Goal: Check status

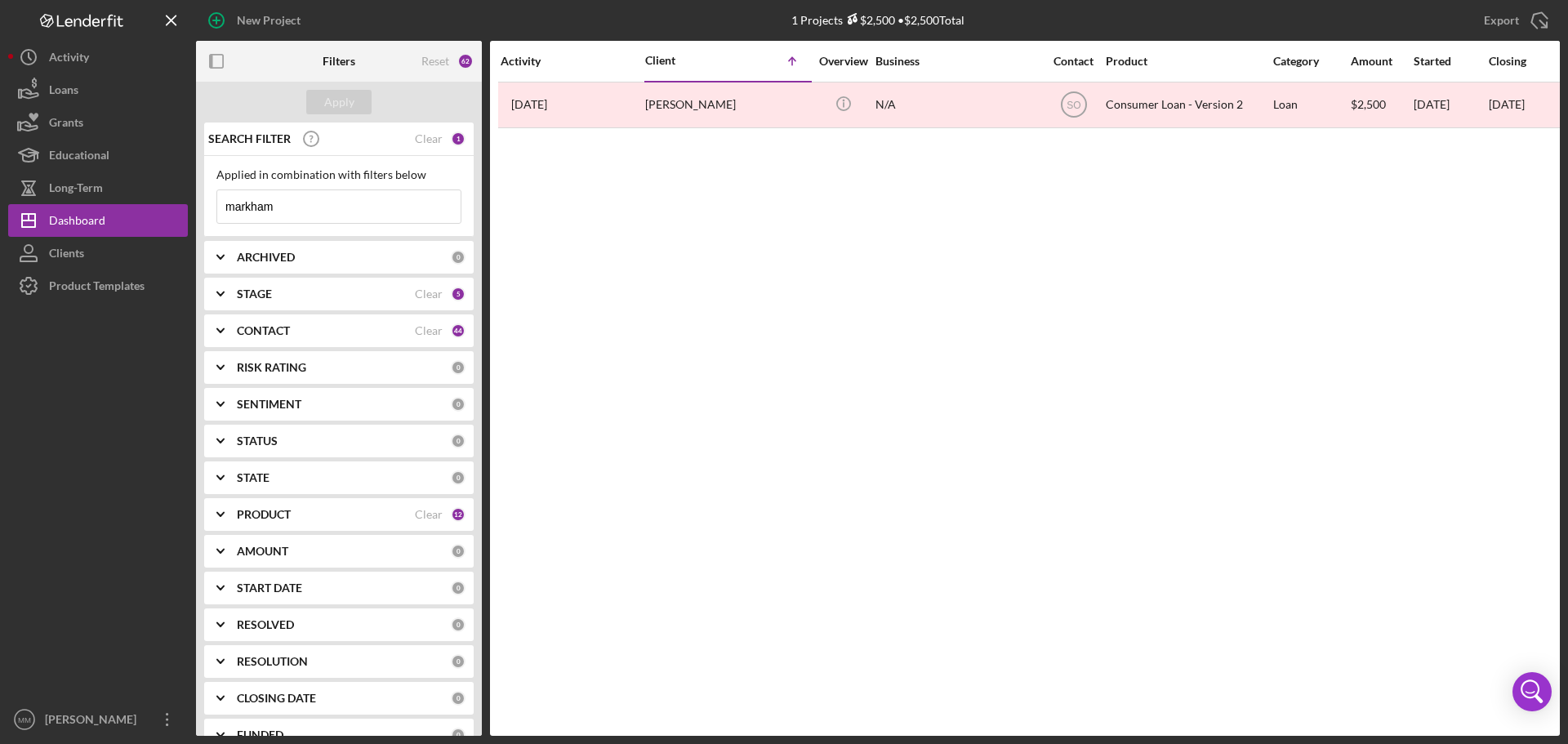
click at [292, 203] on input "markham" at bounding box center [339, 206] width 244 height 32
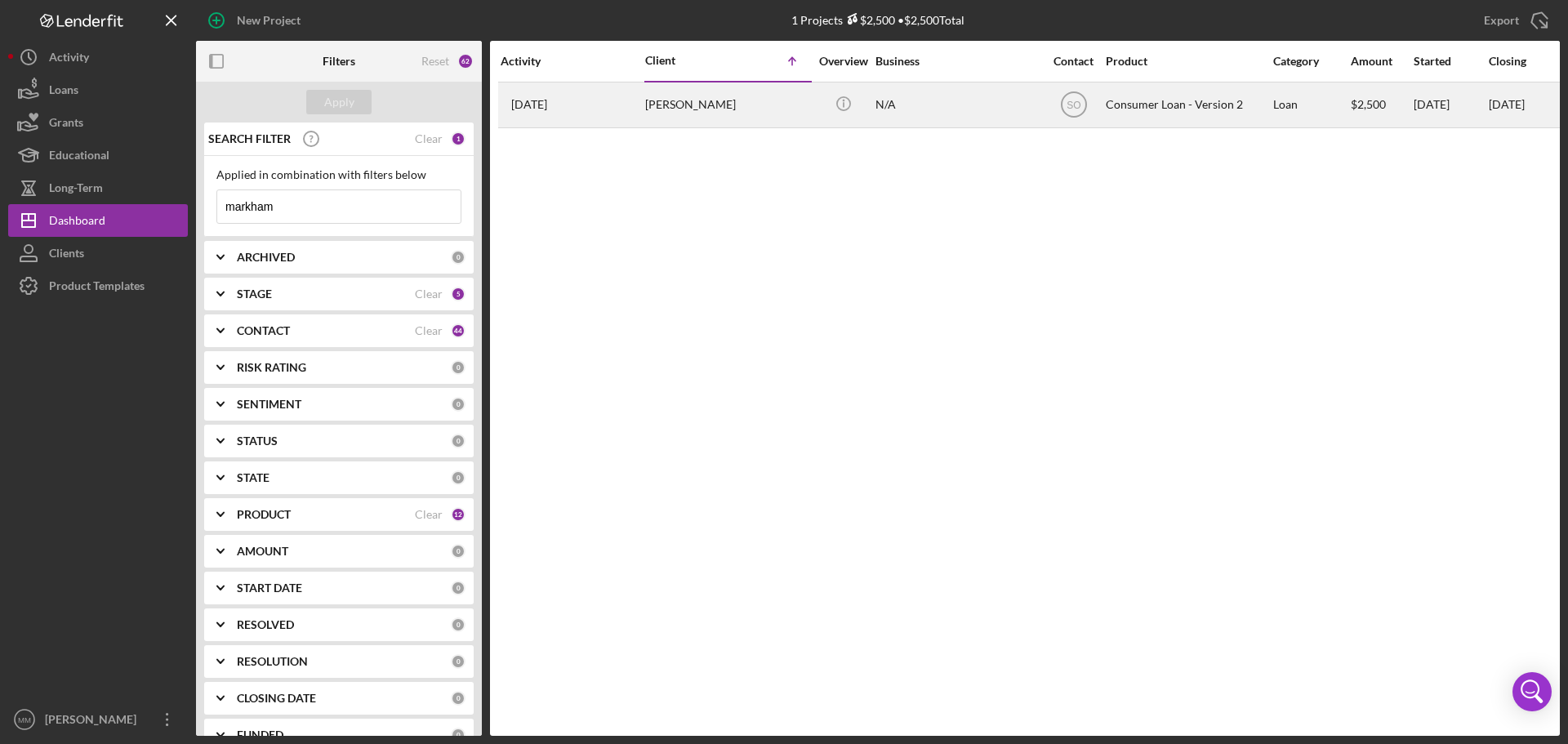
click at [581, 99] on div "[DATE] [PERSON_NAME]" at bounding box center [572, 105] width 142 height 43
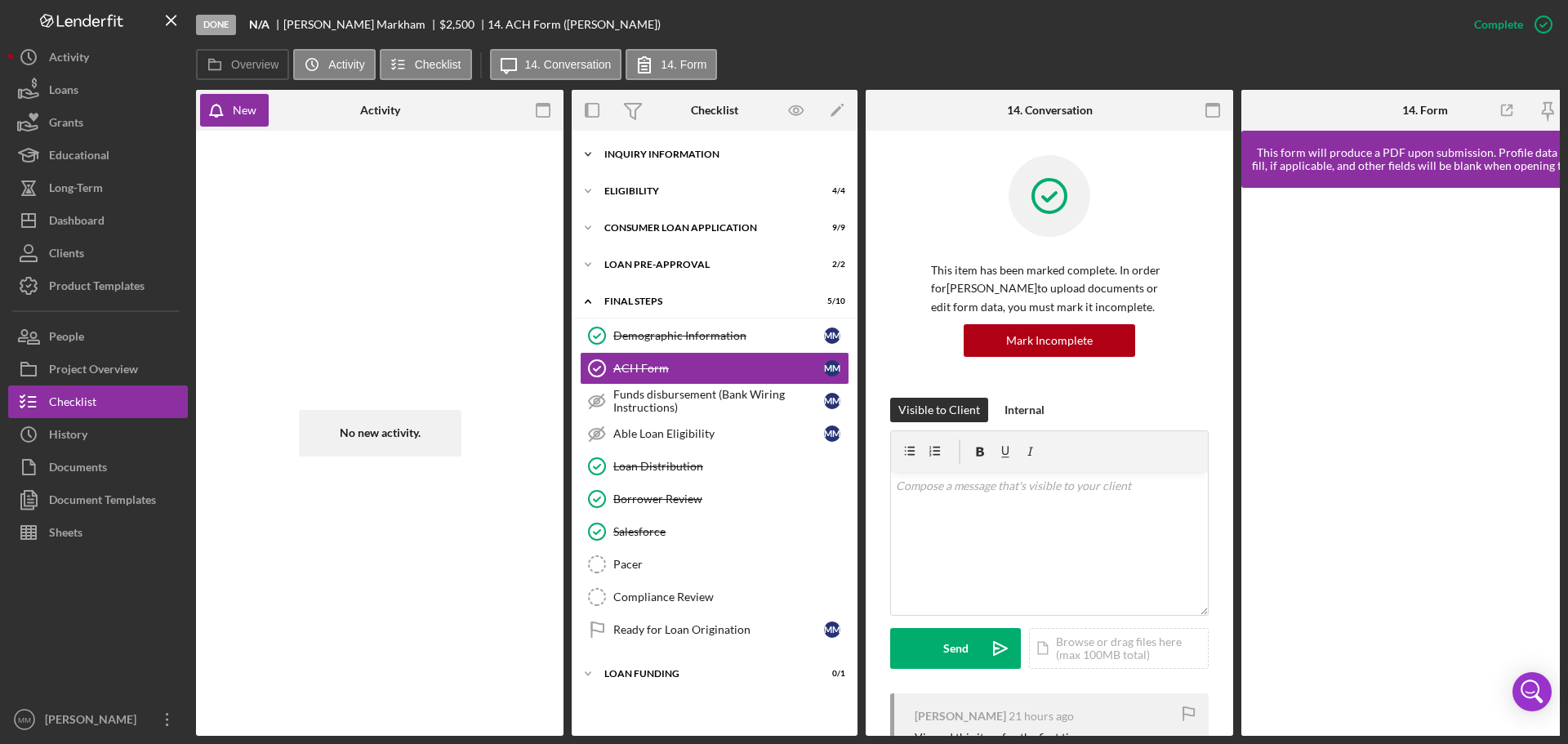
click at [669, 157] on div "Inquiry Information" at bounding box center [720, 154] width 233 height 10
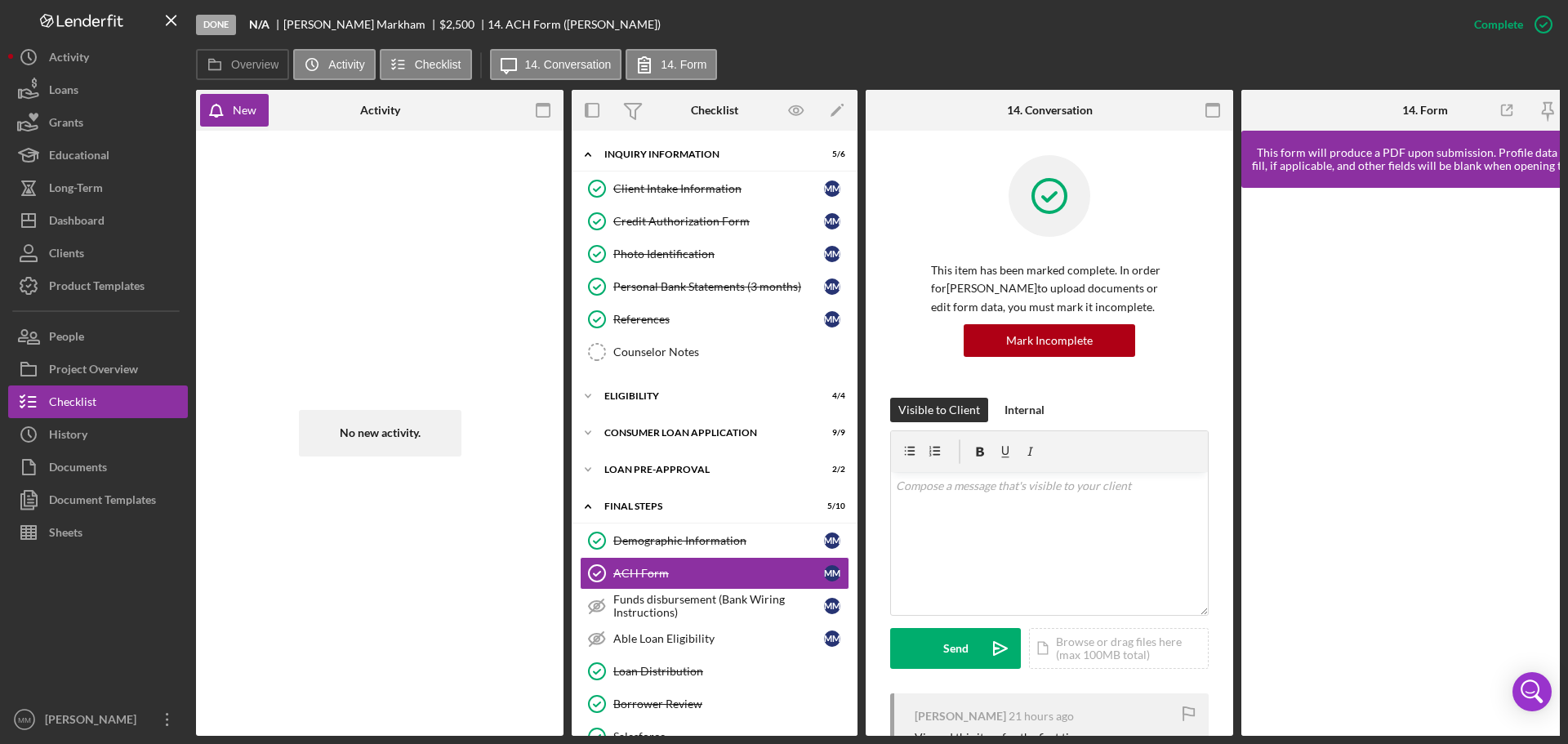
scroll to position [173, 0]
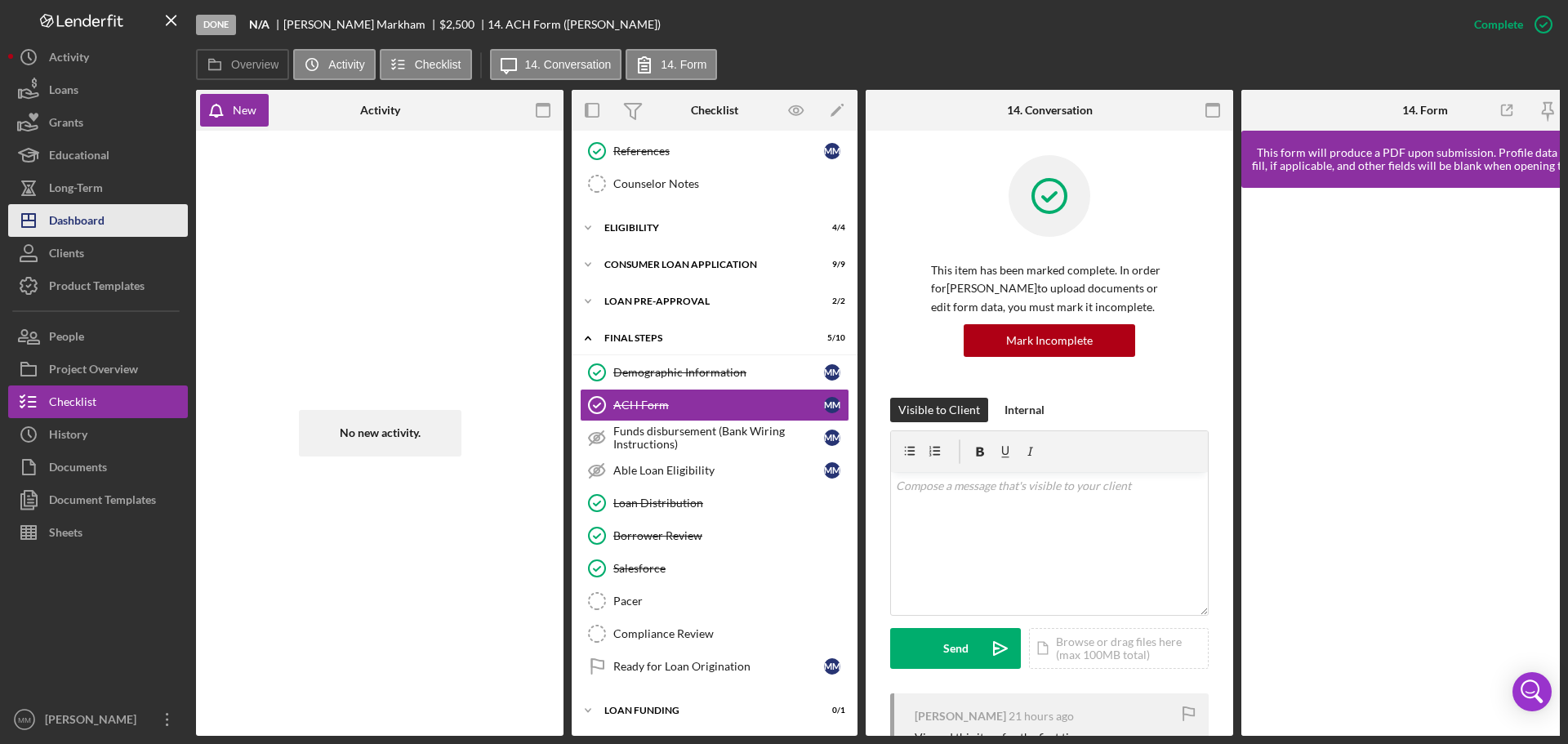
click at [81, 225] on div "Dashboard" at bounding box center [76, 222] width 55 height 36
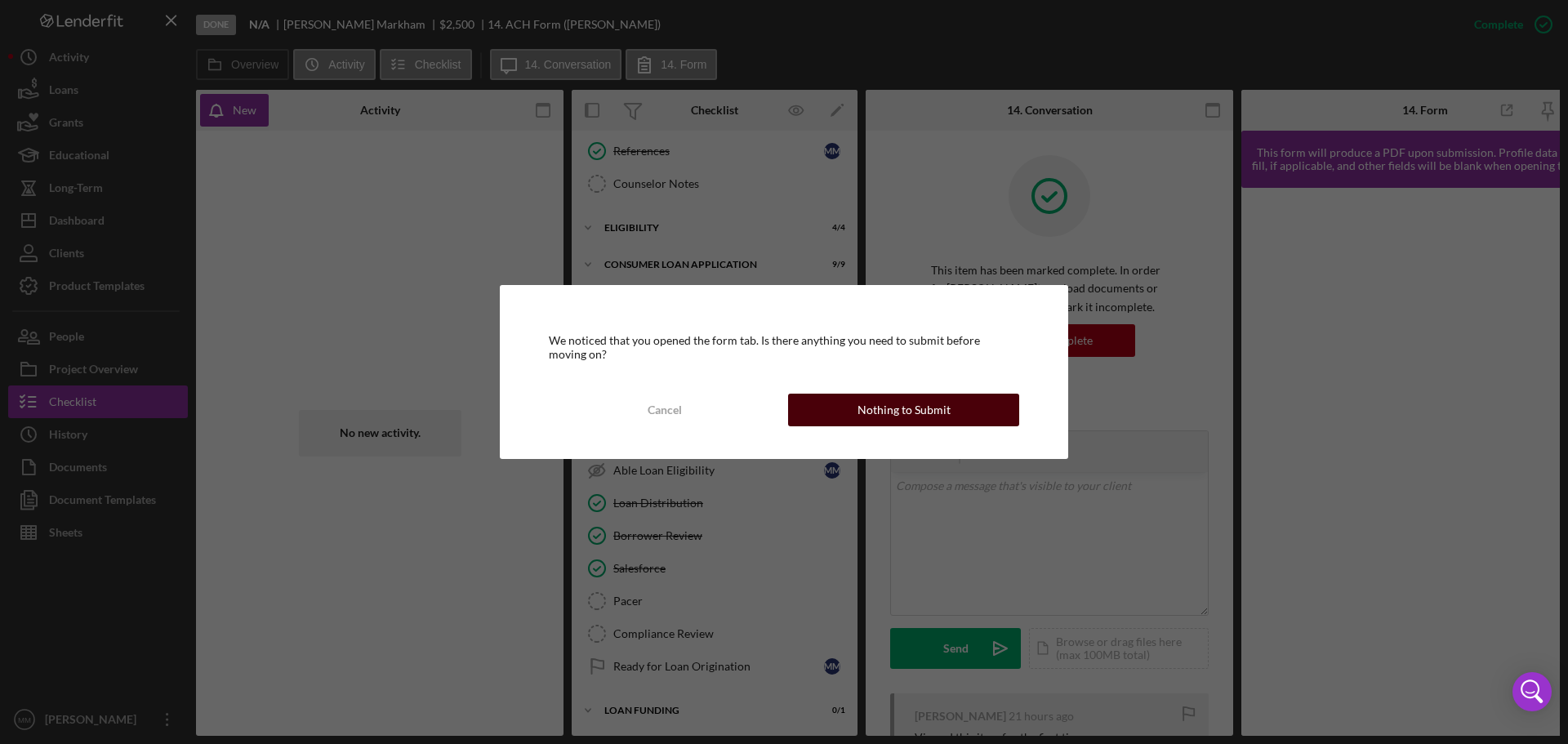
click at [866, 411] on div "Nothing to Submit" at bounding box center [904, 409] width 93 height 32
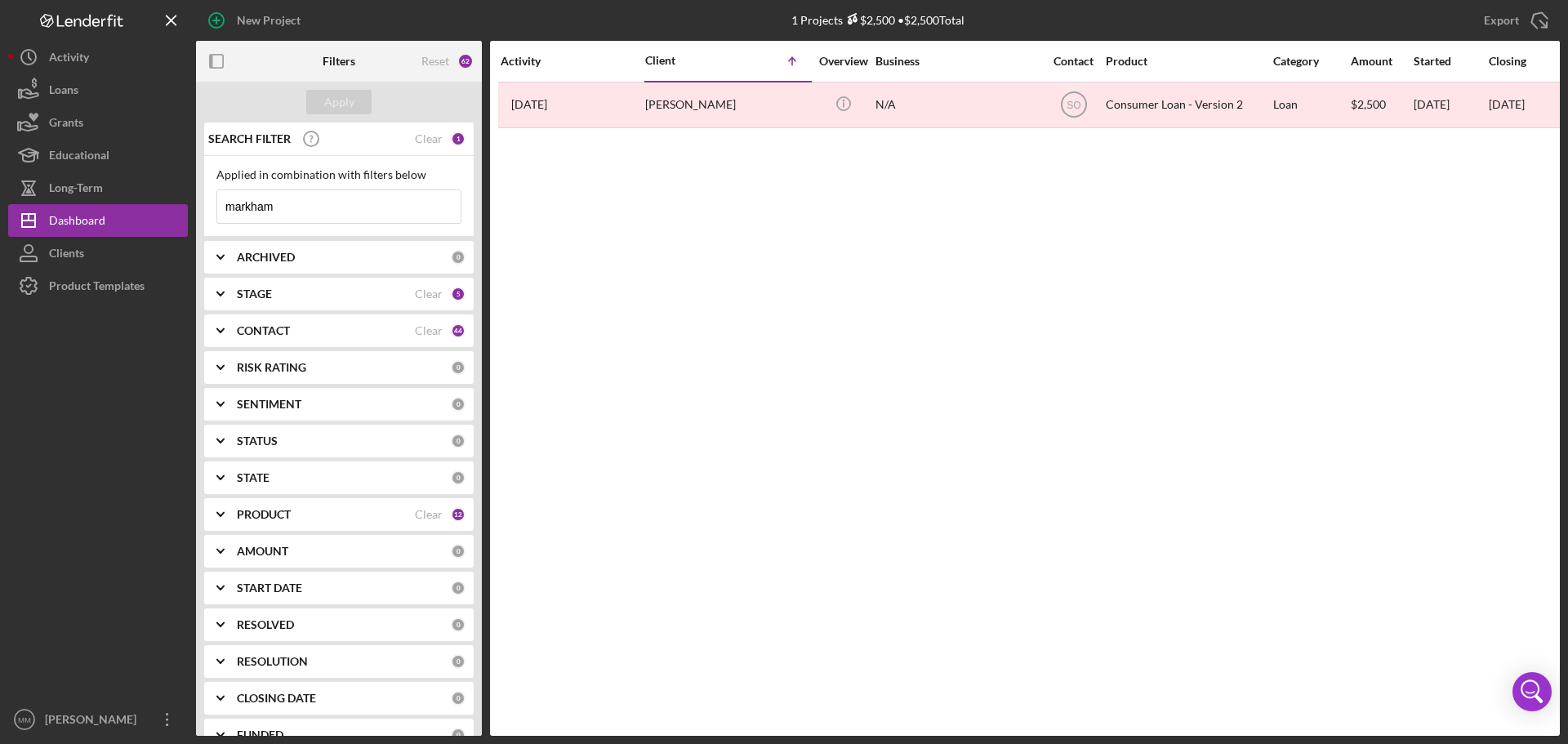
click at [428, 210] on icon "Icon/Menu Close" at bounding box center [444, 206] width 32 height 32
click at [321, 94] on button "Apply" at bounding box center [339, 102] width 65 height 25
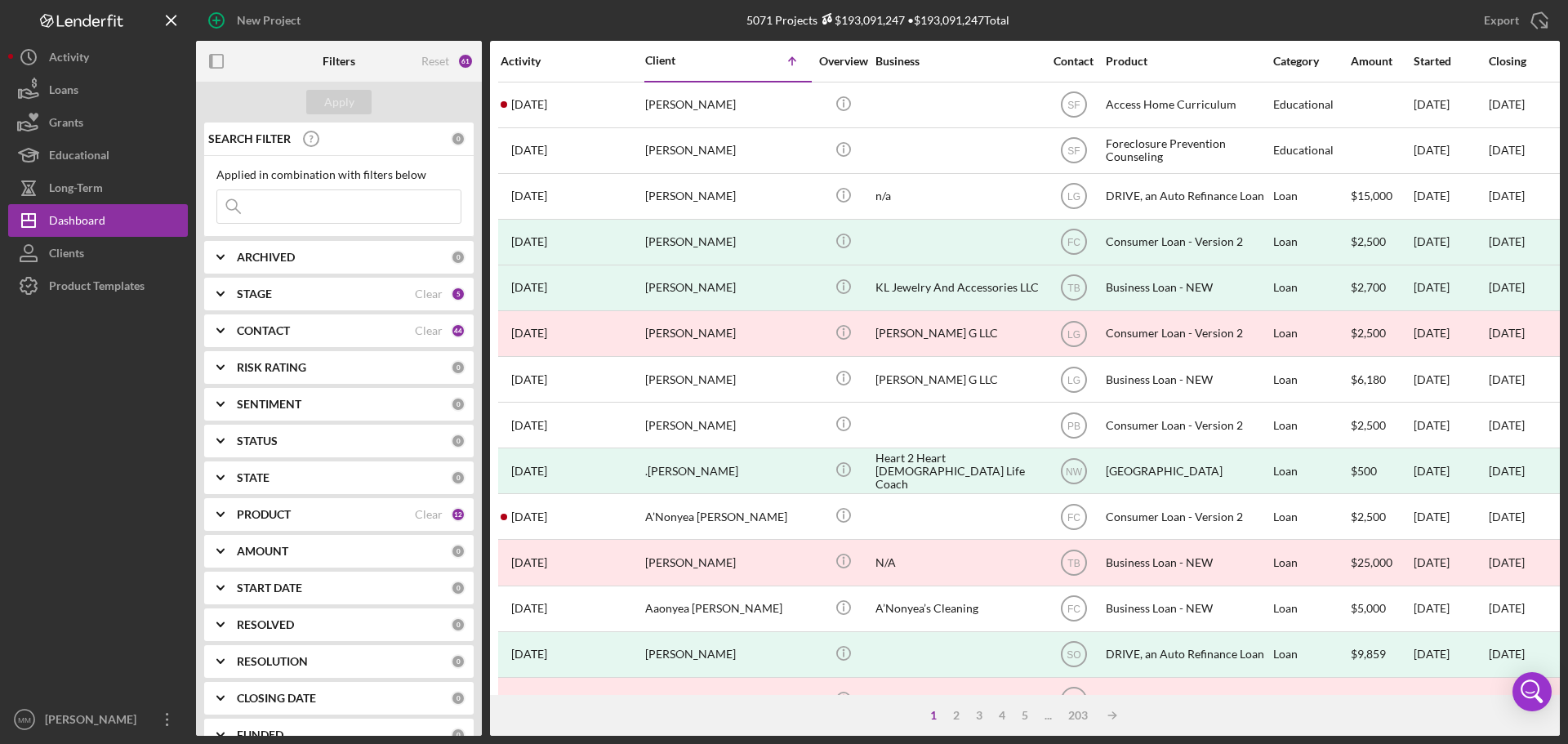
click at [287, 200] on input at bounding box center [339, 206] width 244 height 32
